Goal: Feedback & Contribution: Submit feedback/report problem

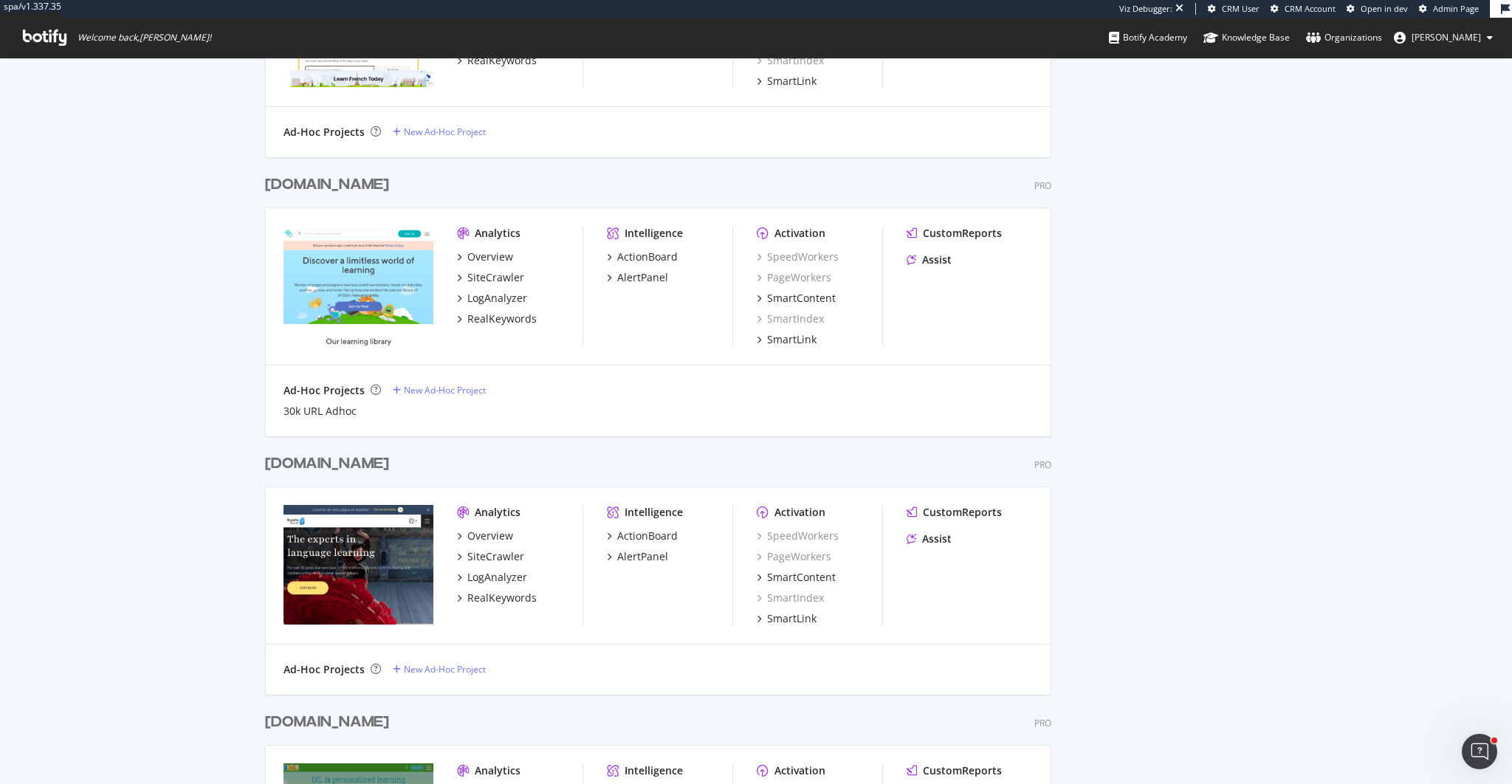
scroll to position [3370, 0]
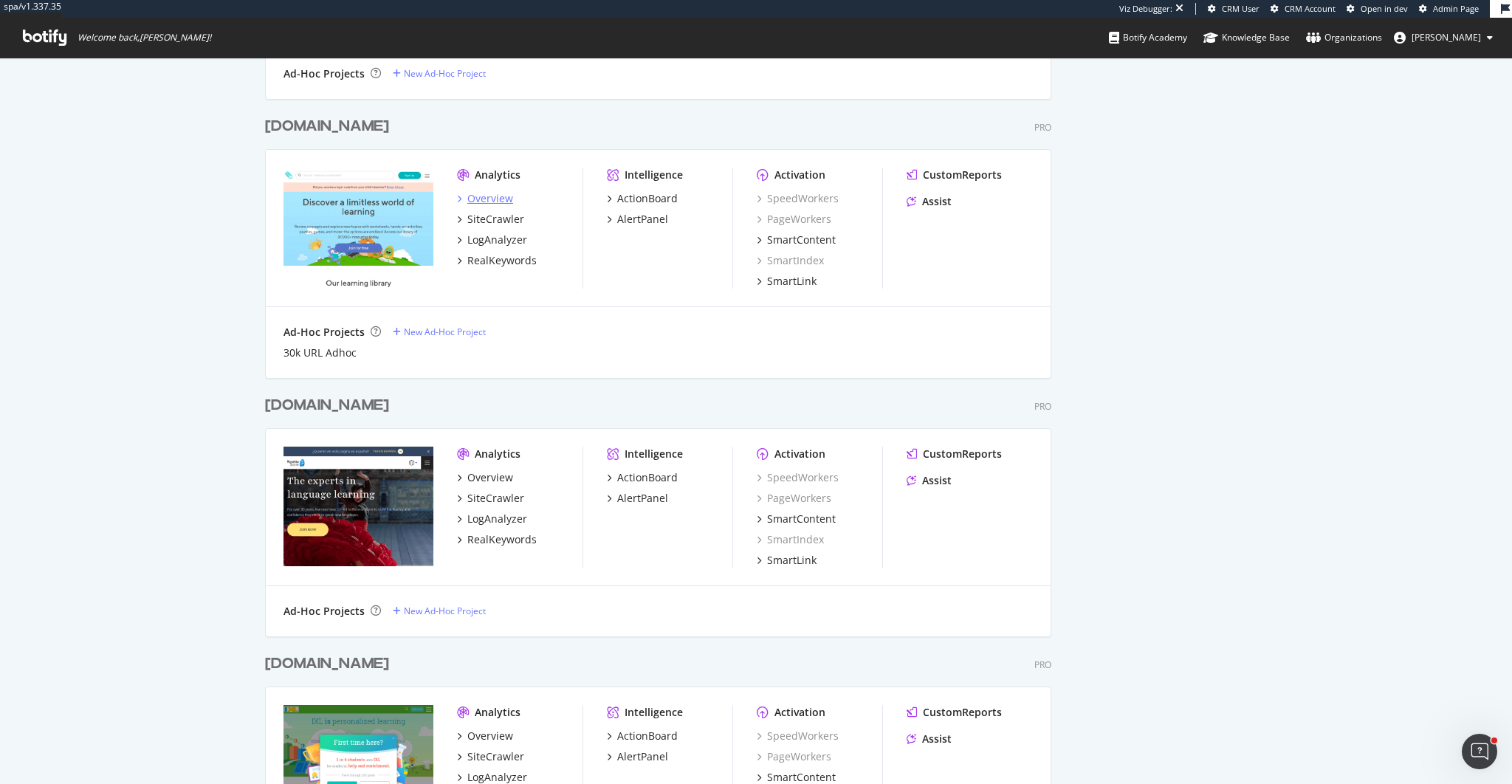
click at [492, 203] on div "Overview" at bounding box center [490, 198] width 46 height 15
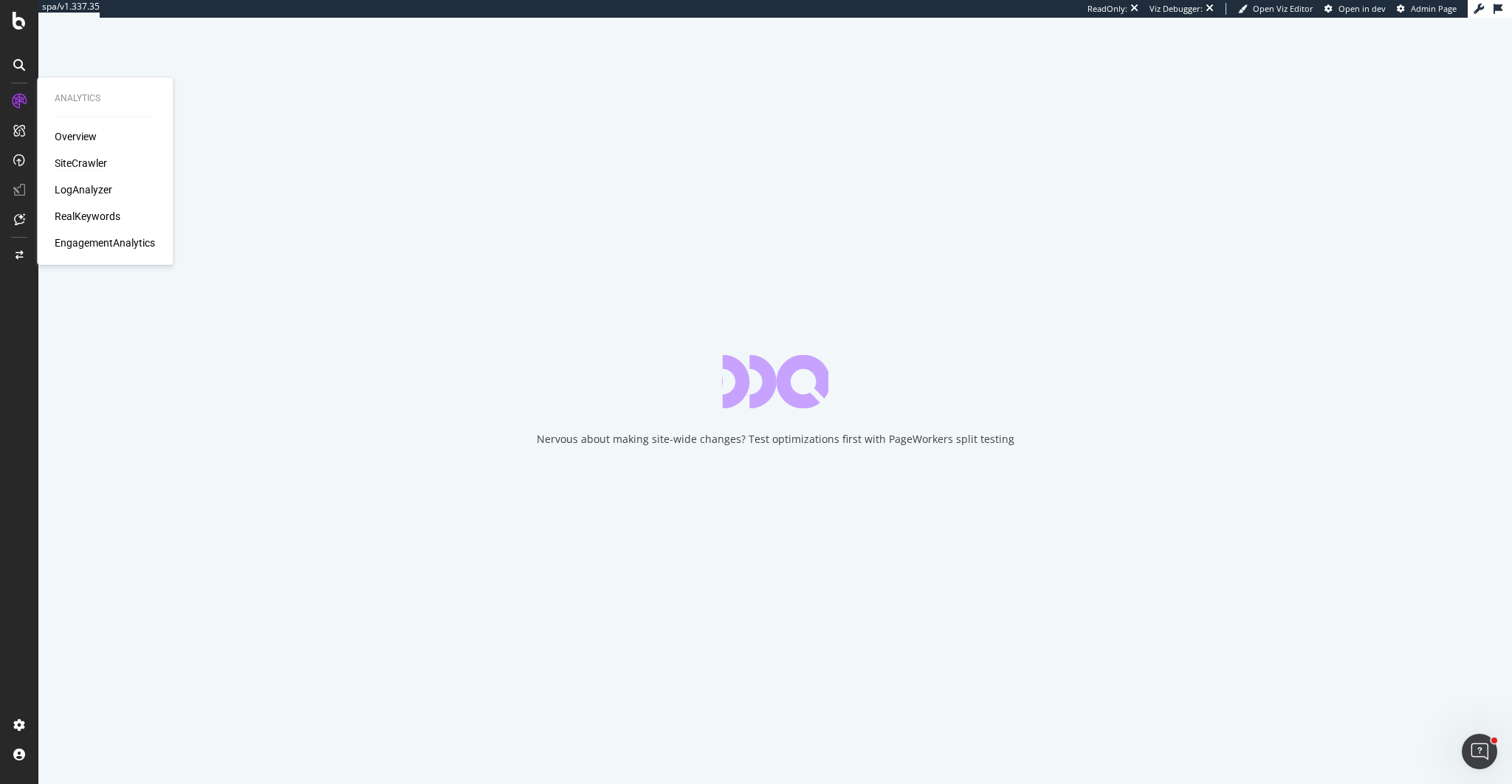
click at [93, 168] on div "SiteCrawler" at bounding box center [80, 163] width 52 height 15
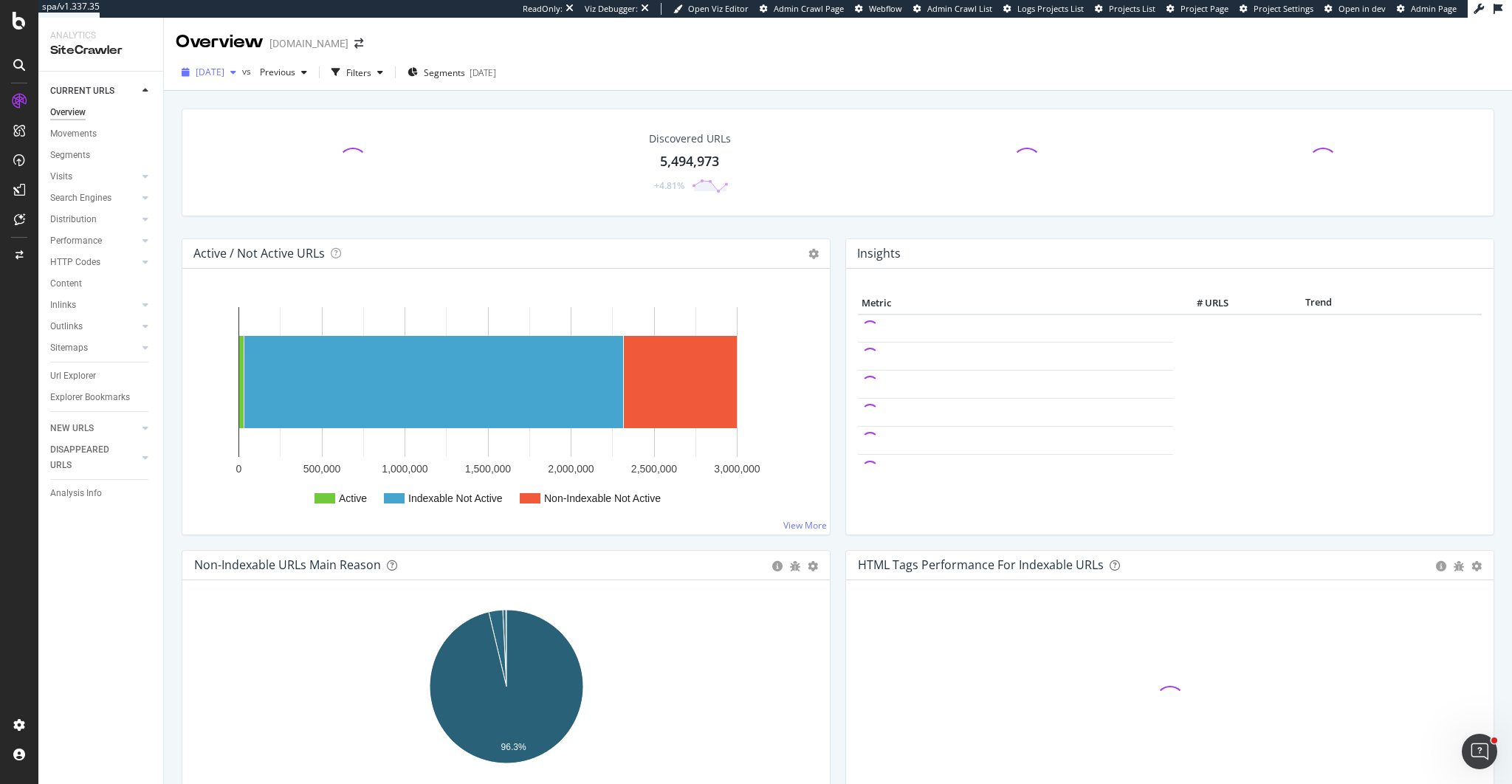
click at [225, 76] on span "2025 Sep. 7th" at bounding box center [210, 72] width 29 height 12
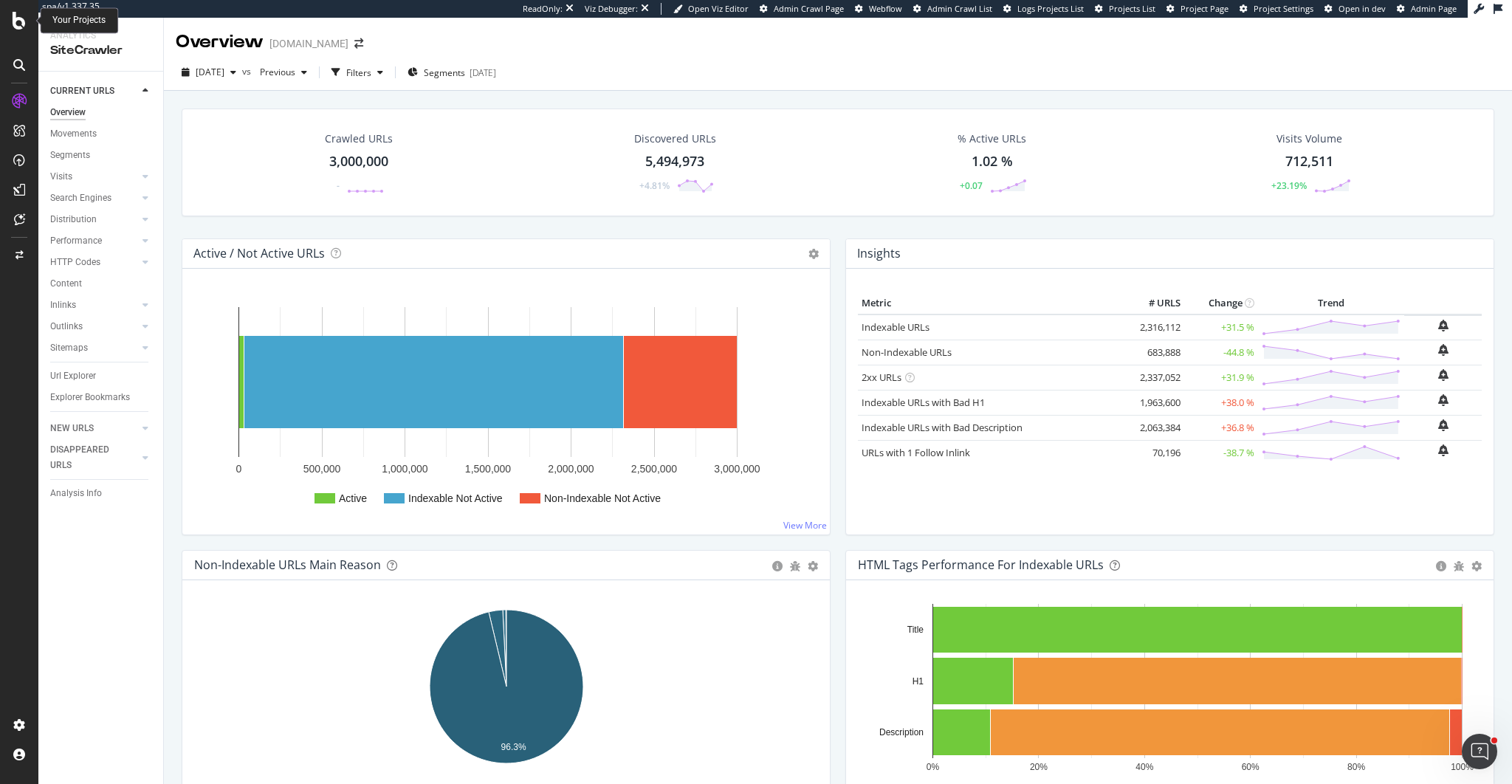
click at [22, 22] on icon at bounding box center [19, 20] width 13 height 18
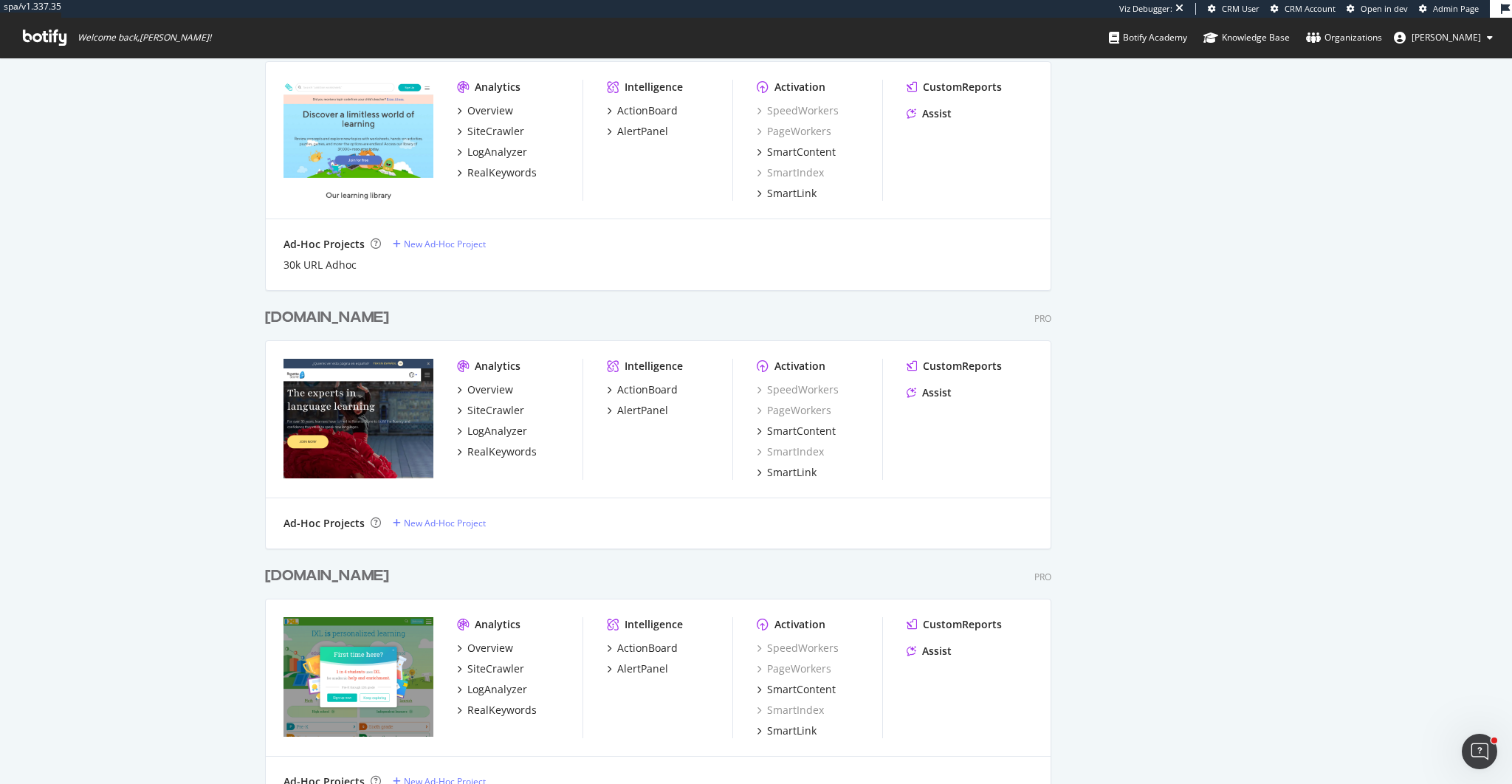
scroll to position [3592, 0]
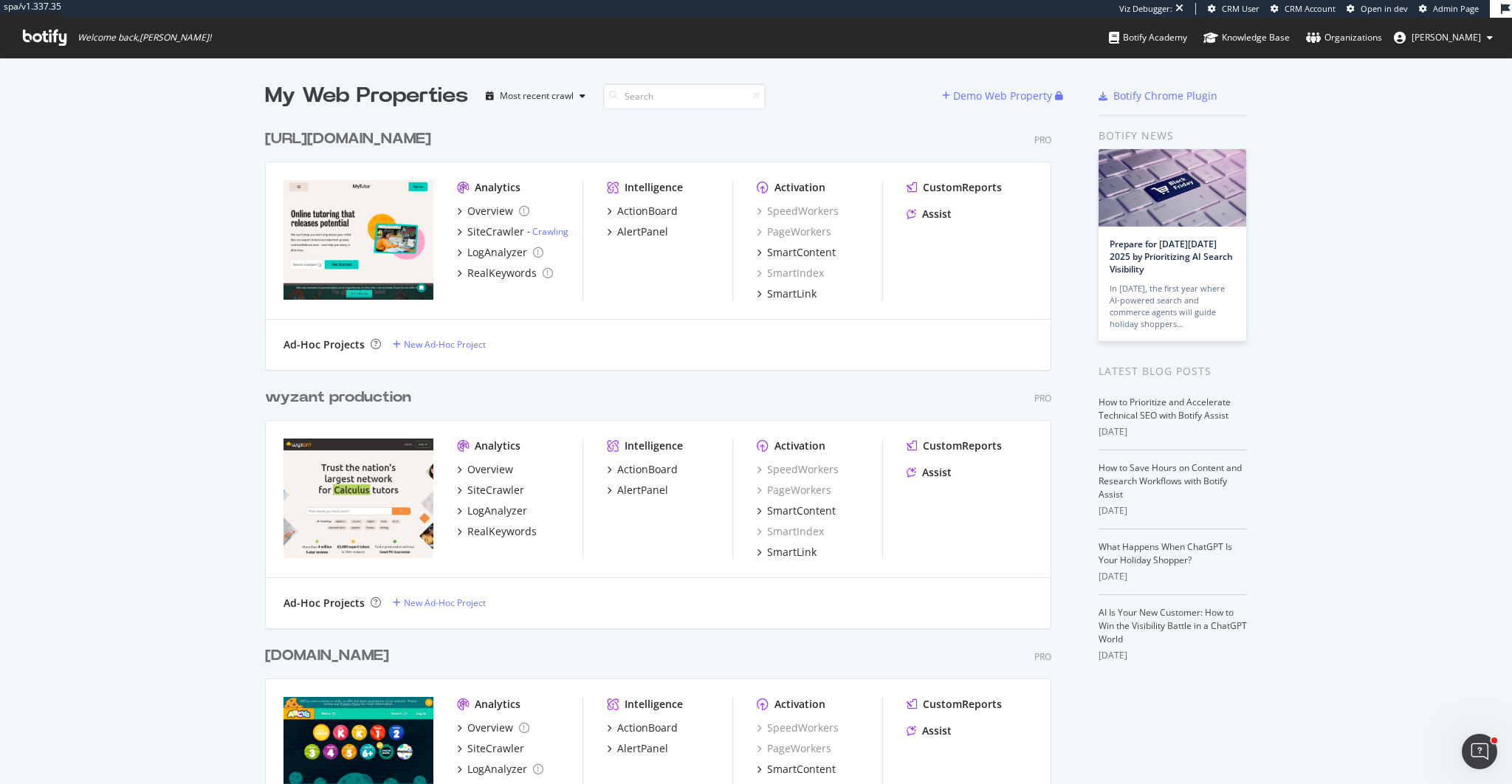
drag, startPoint x: 243, startPoint y: 242, endPoint x: 704, endPoint y: 136, distance: 473.0
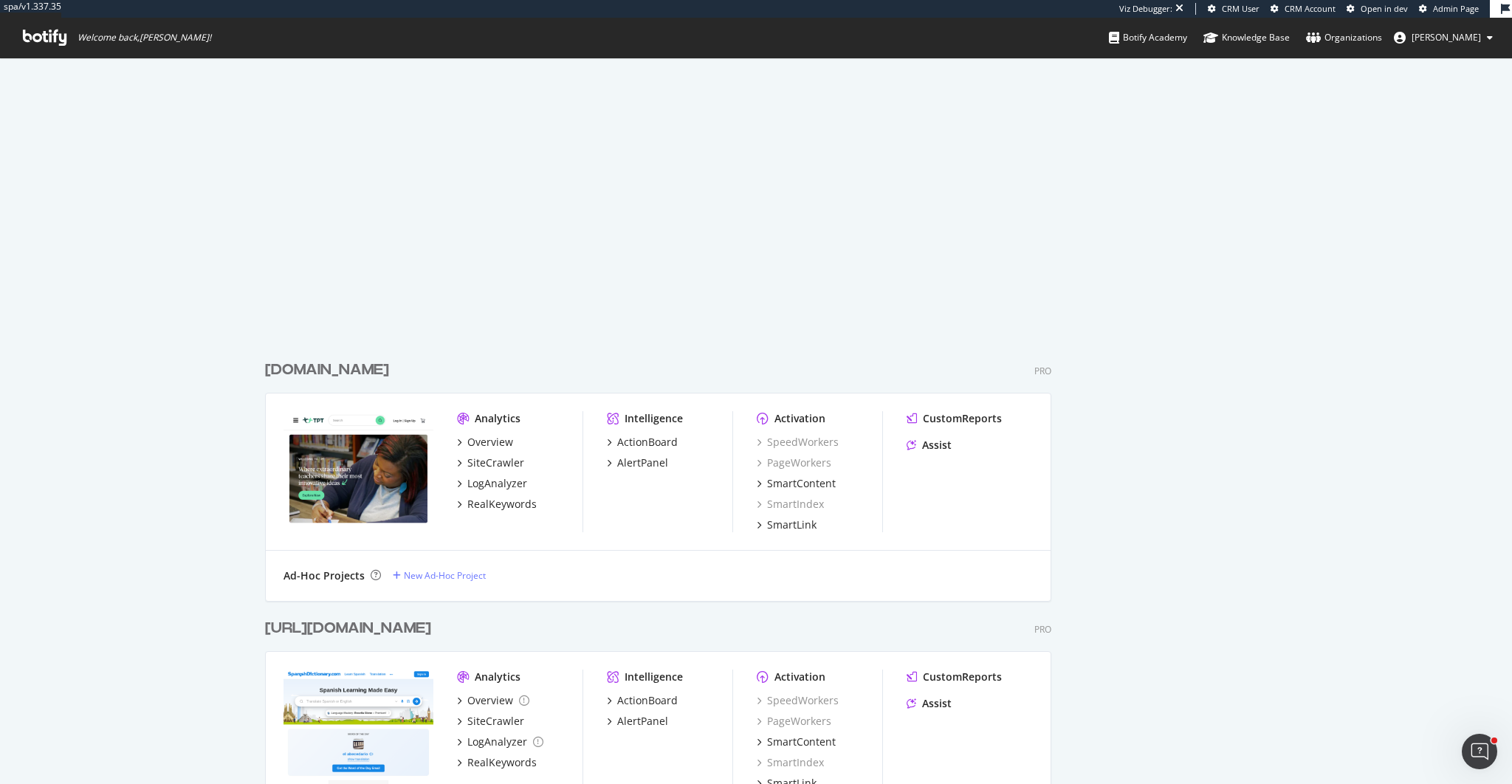
scroll to position [3592, 0]
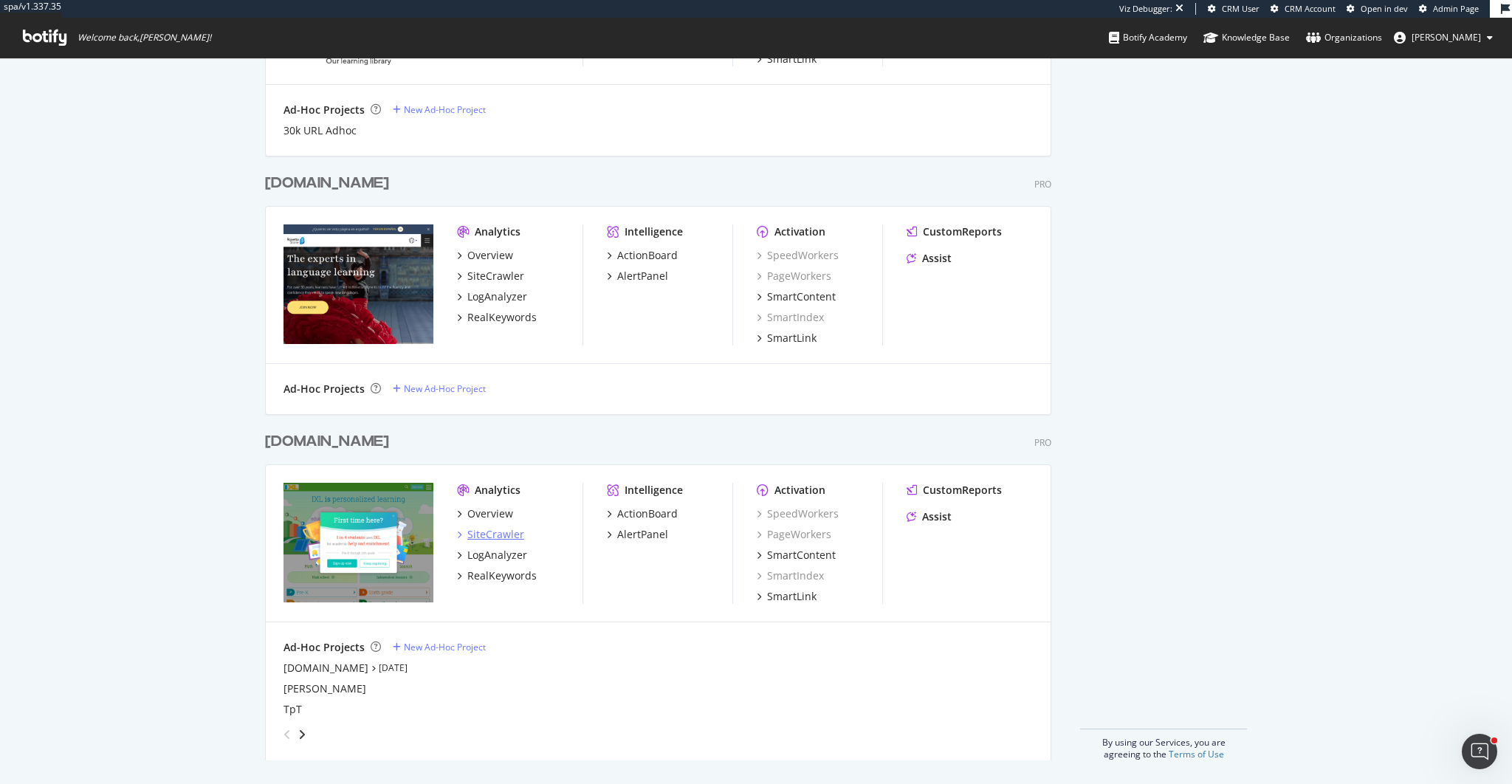
click at [501, 539] on div "SiteCrawler" at bounding box center [495, 534] width 57 height 15
click at [663, 534] on div "AlertPanel" at bounding box center [643, 534] width 51 height 15
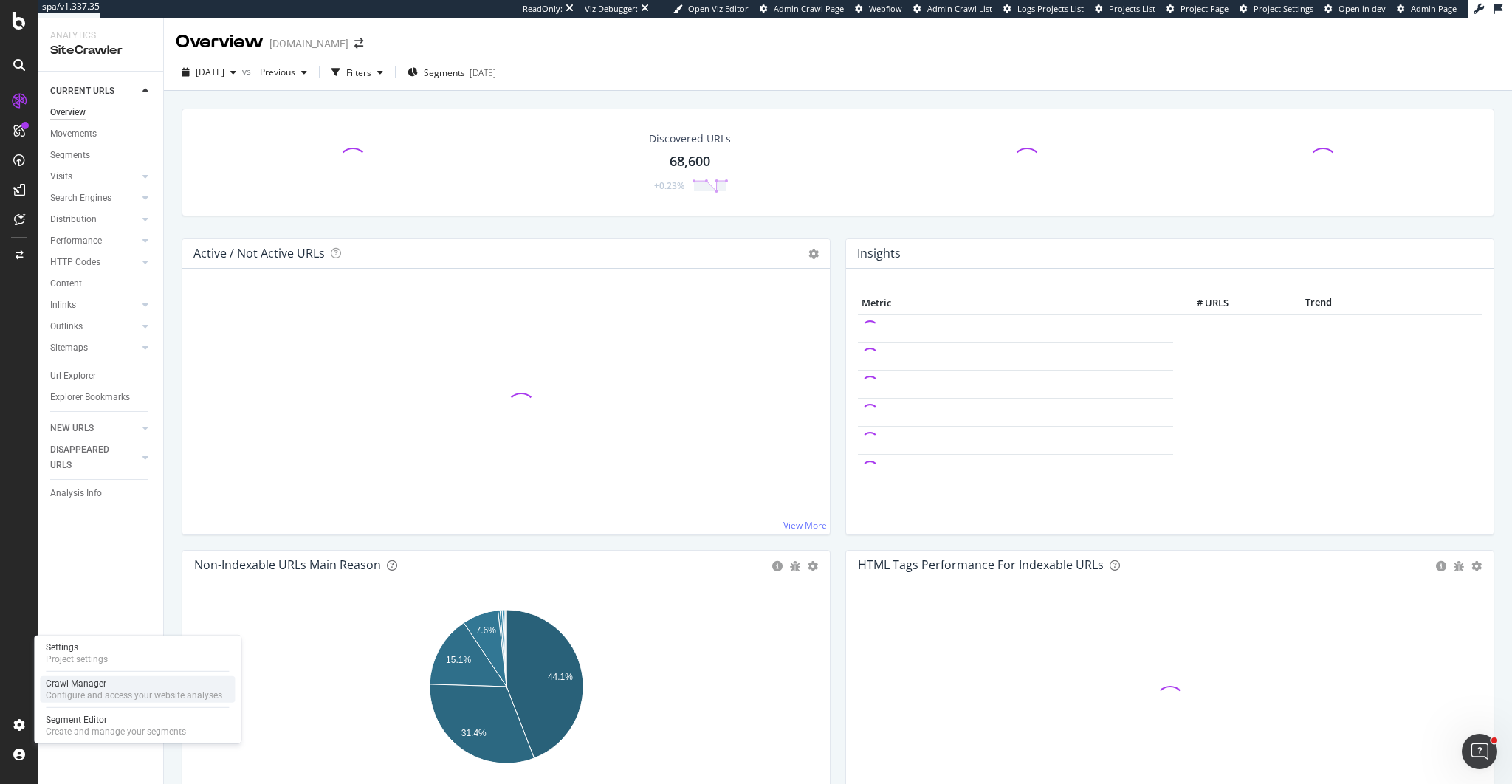
click at [59, 695] on div "Configure and access your website analyses" at bounding box center [134, 695] width 177 height 11
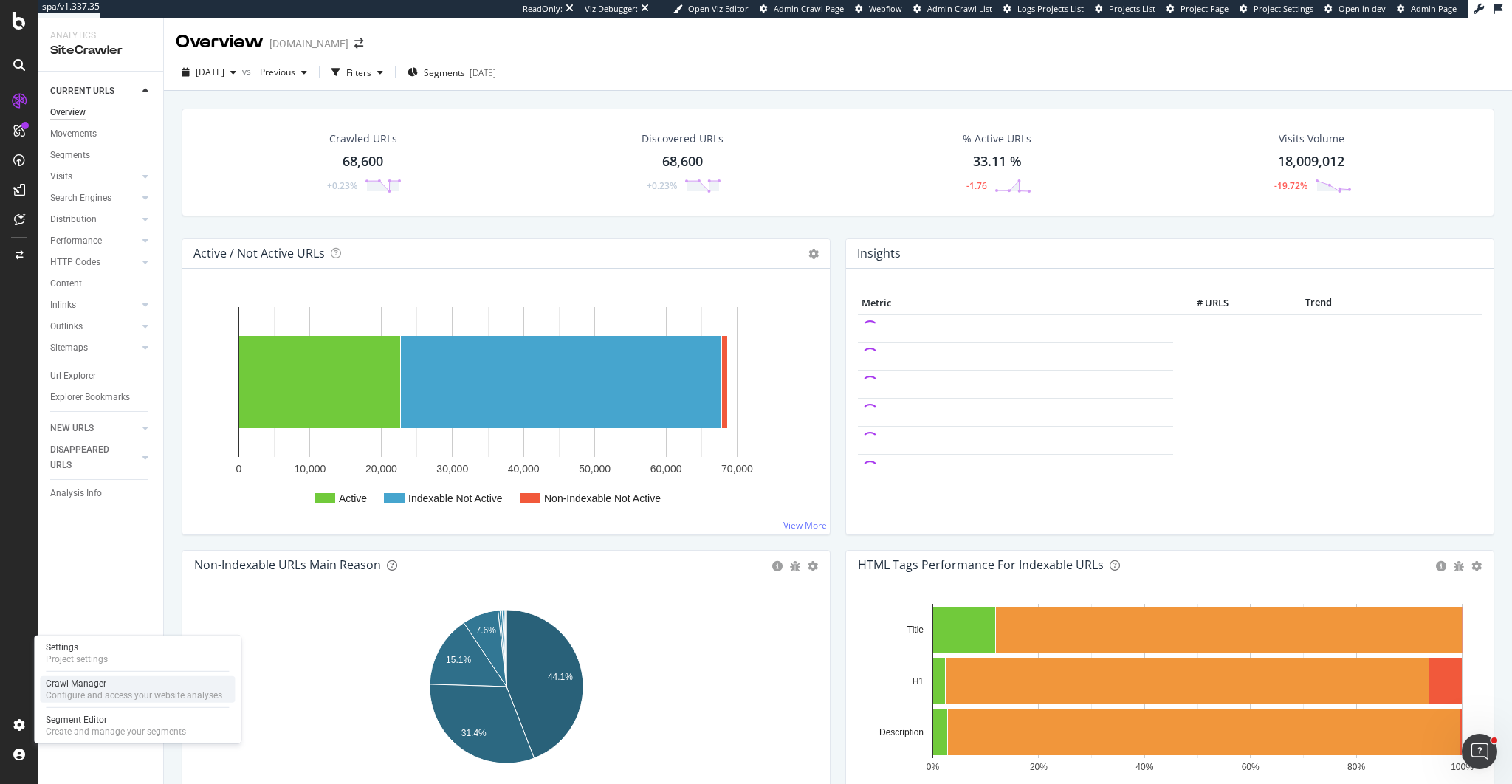
click at [73, 681] on div "Crawl Manager" at bounding box center [134, 682] width 177 height 11
click at [81, 659] on div "Project settings" at bounding box center [77, 658] width 62 height 11
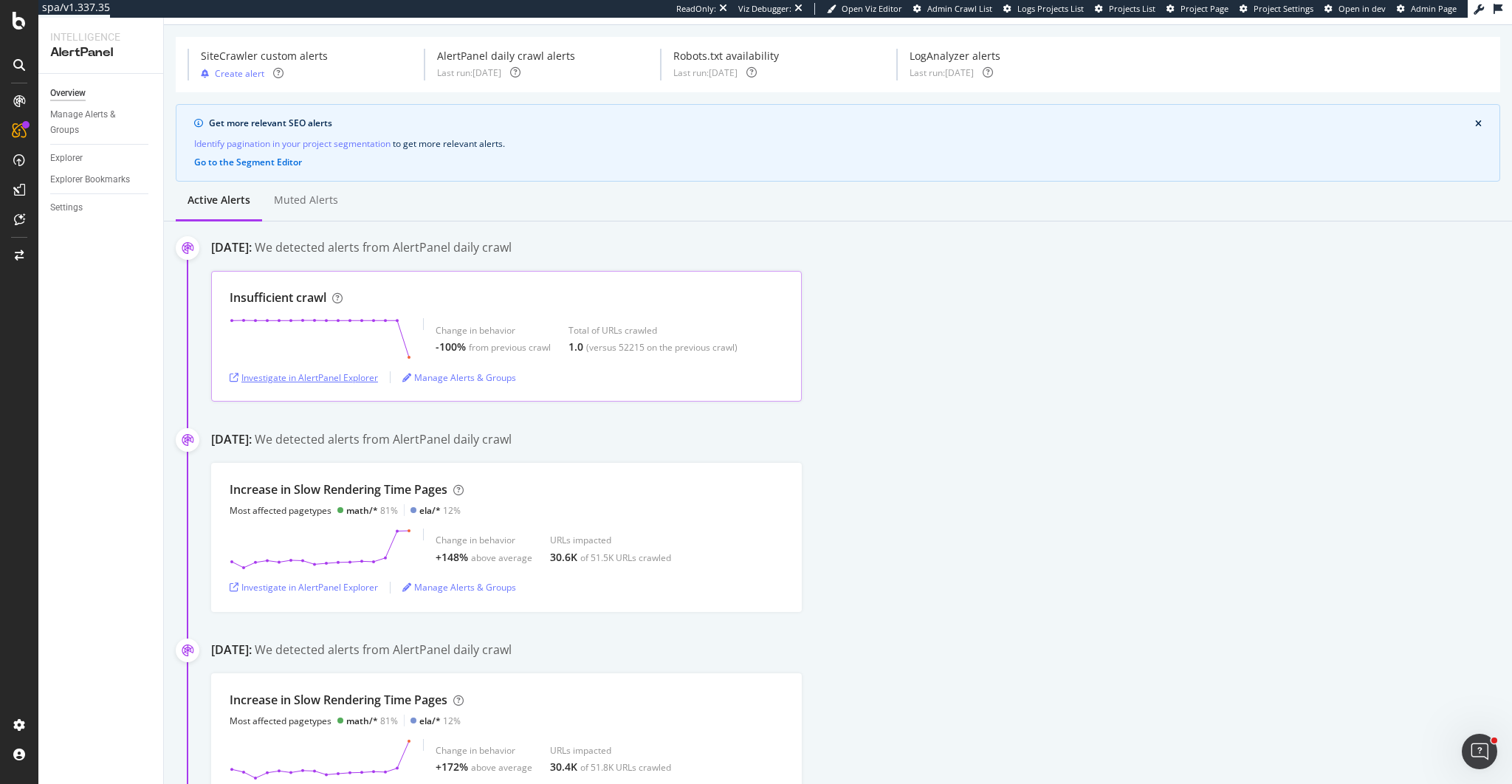
scroll to position [39, 0]
click at [364, 373] on div "Investigate in AlertPanel Explorer" at bounding box center [304, 375] width 149 height 12
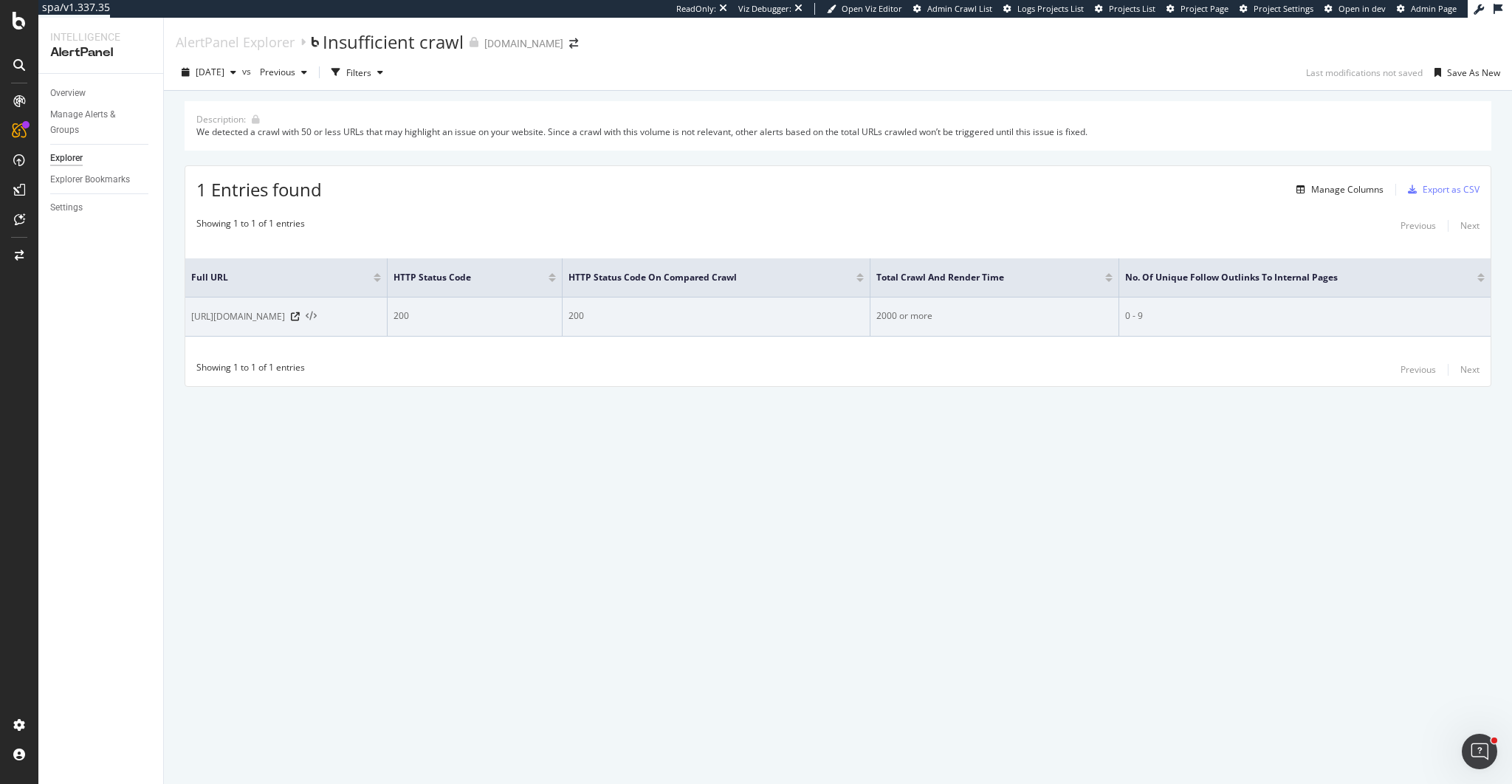
click at [306, 315] on icon at bounding box center [311, 316] width 11 height 11
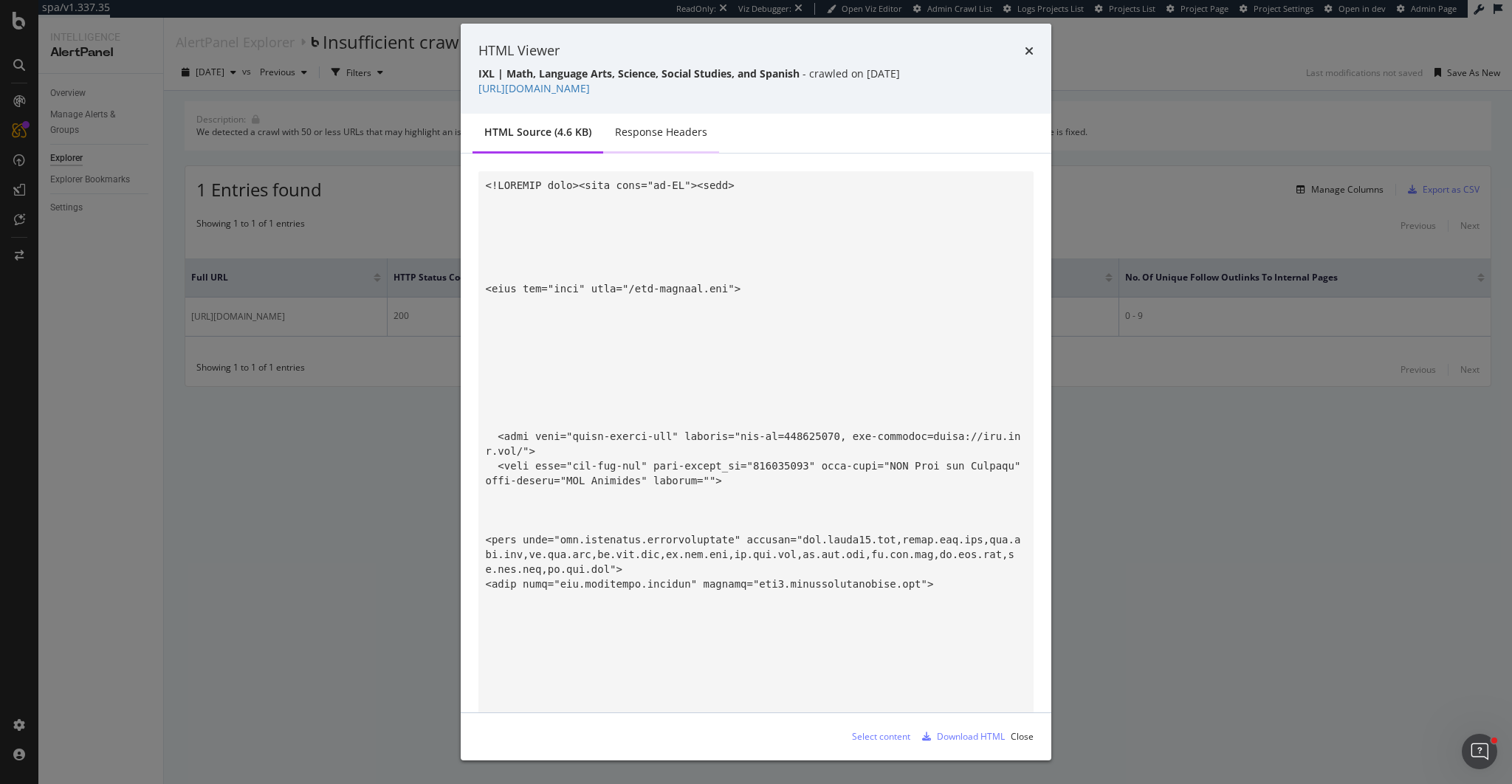
click at [659, 132] on div "Response Headers" at bounding box center [661, 132] width 92 height 15
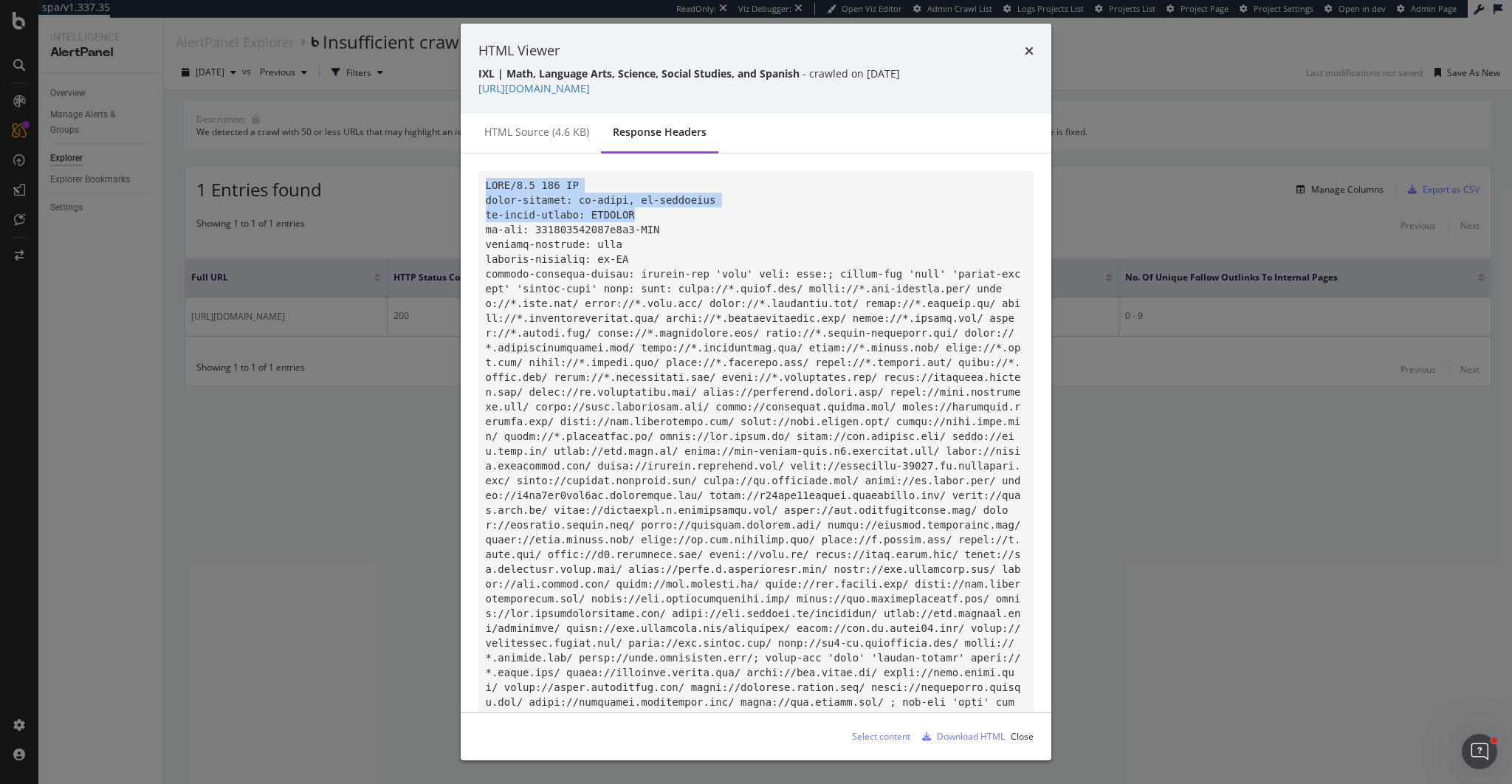
drag, startPoint x: 645, startPoint y: 210, endPoint x: 481, endPoint y: 182, distance: 166.4
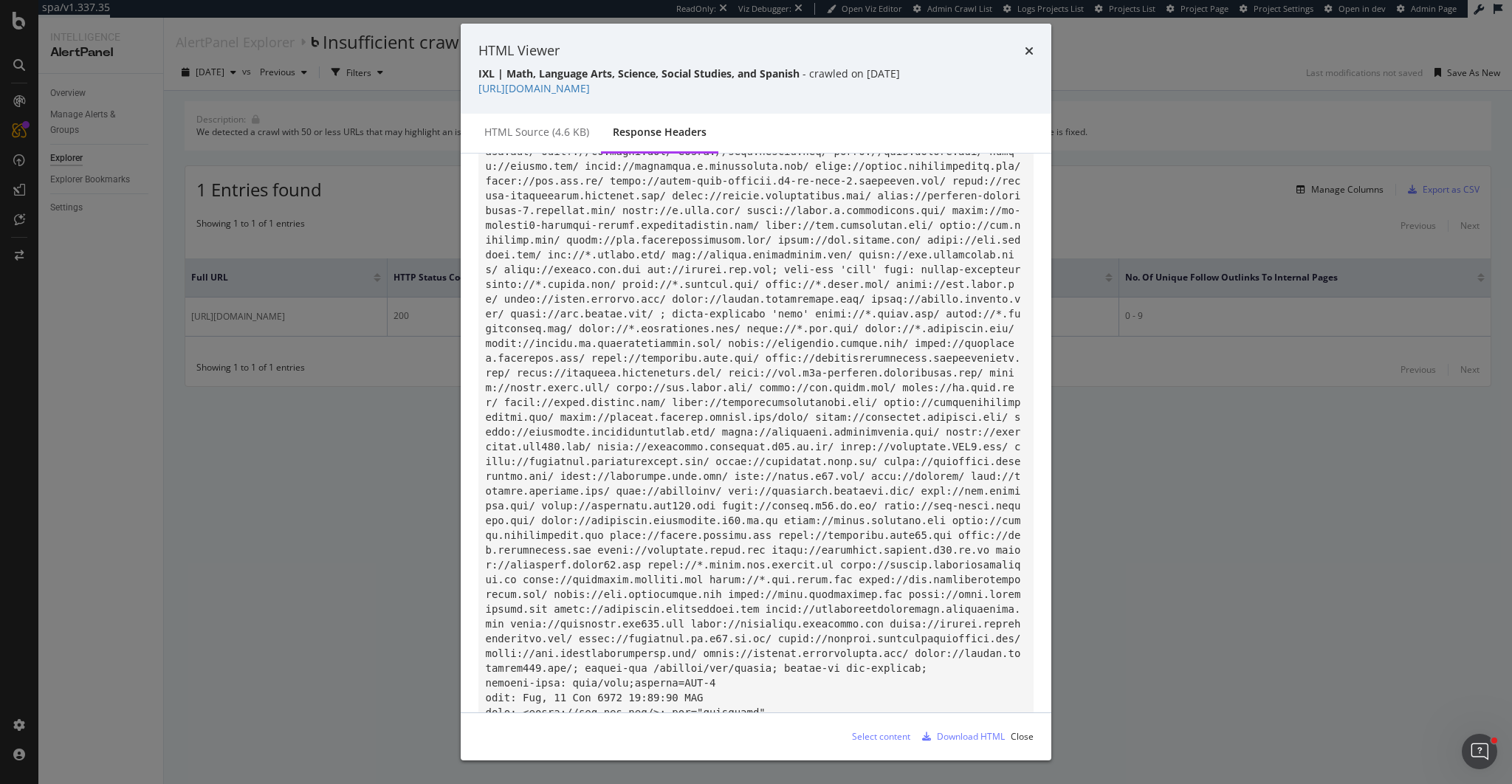
scroll to position [1629, 0]
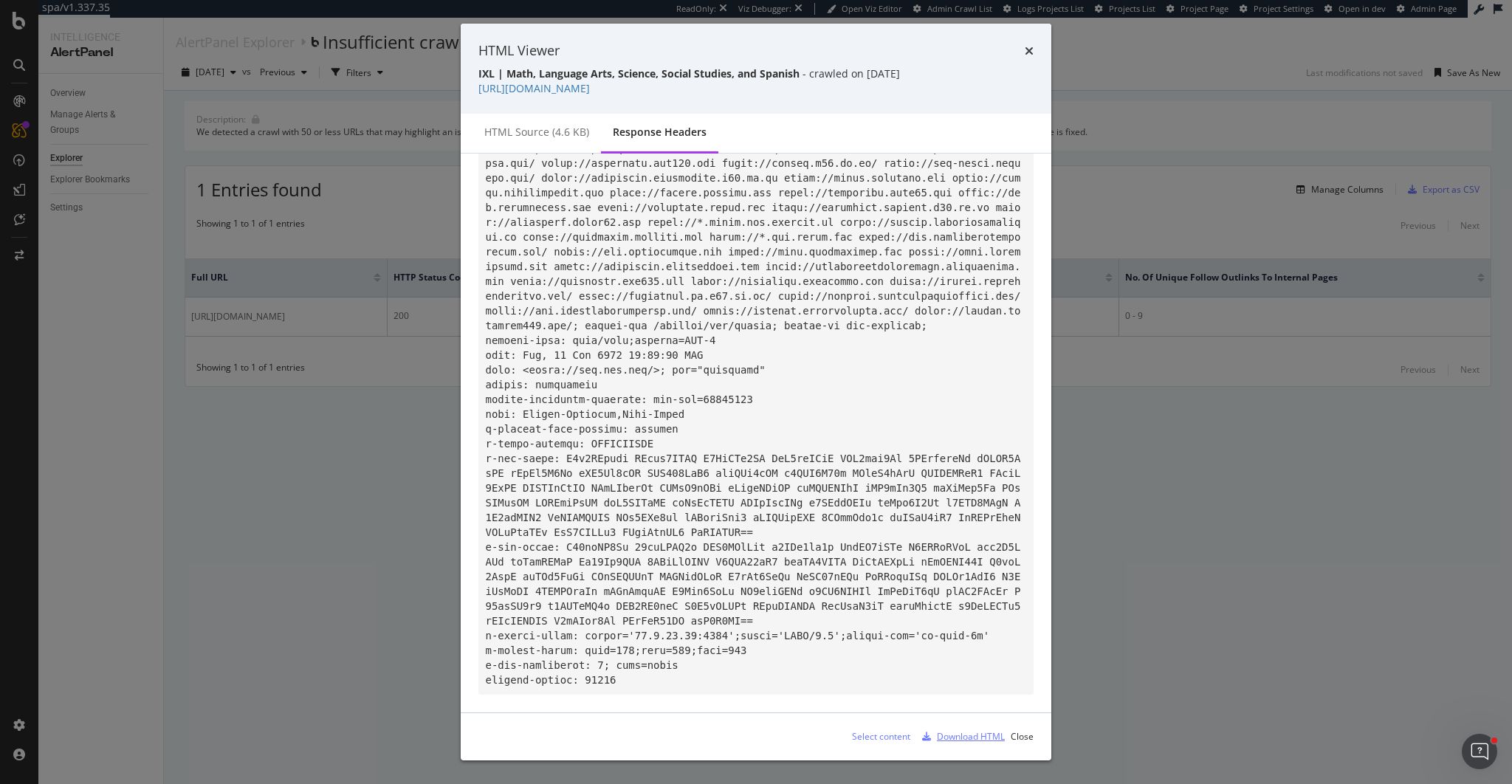
click at [963, 736] on div "Download HTML" at bounding box center [970, 736] width 68 height 12
click at [307, 410] on div "HTML Viewer IXL | Math, Language Arts, Science, Social Studies, and Spanish - c…" at bounding box center [756, 392] width 1512 height 784
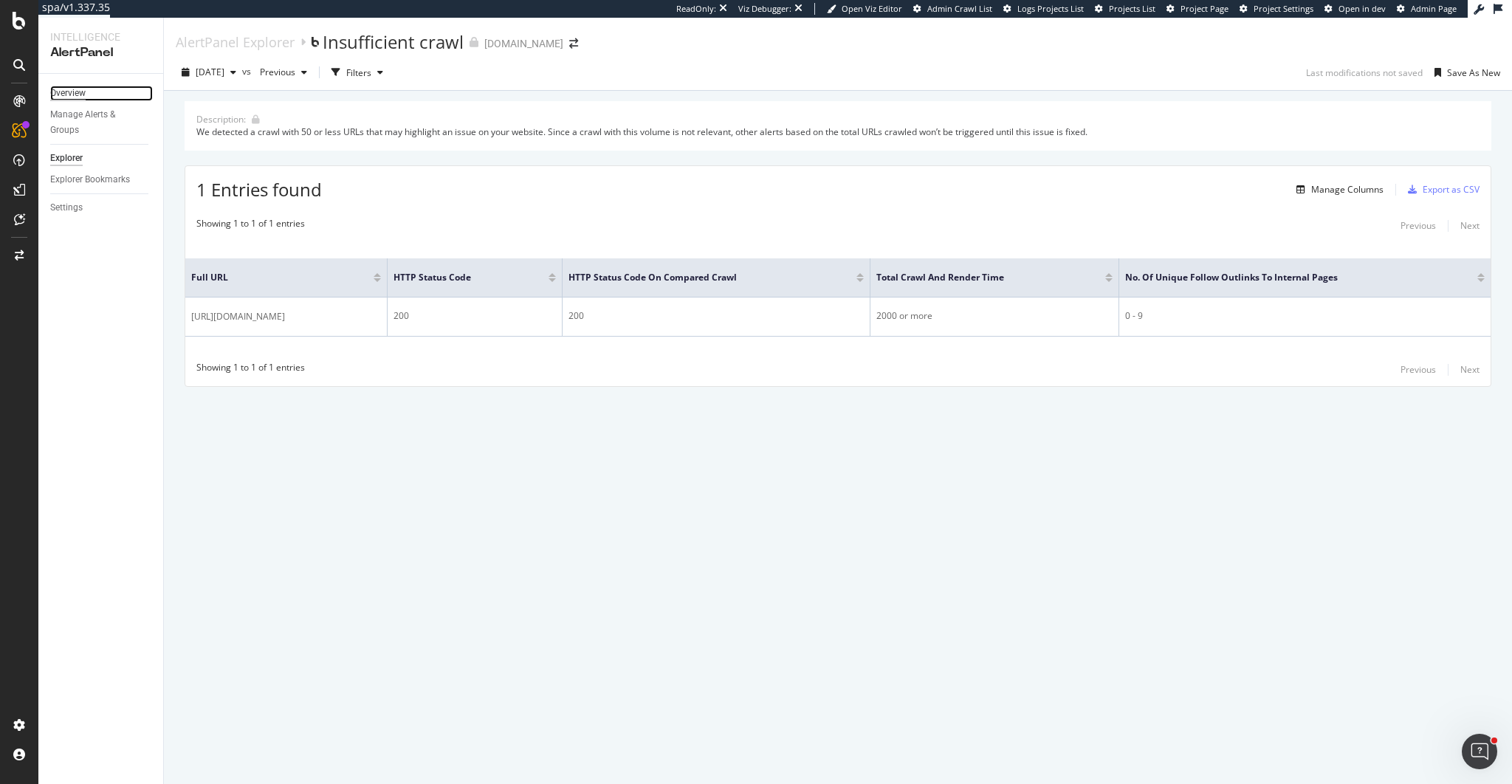
click at [58, 96] on div "Overview" at bounding box center [68, 94] width 35 height 16
